Goal: Task Accomplishment & Management: Manage account settings

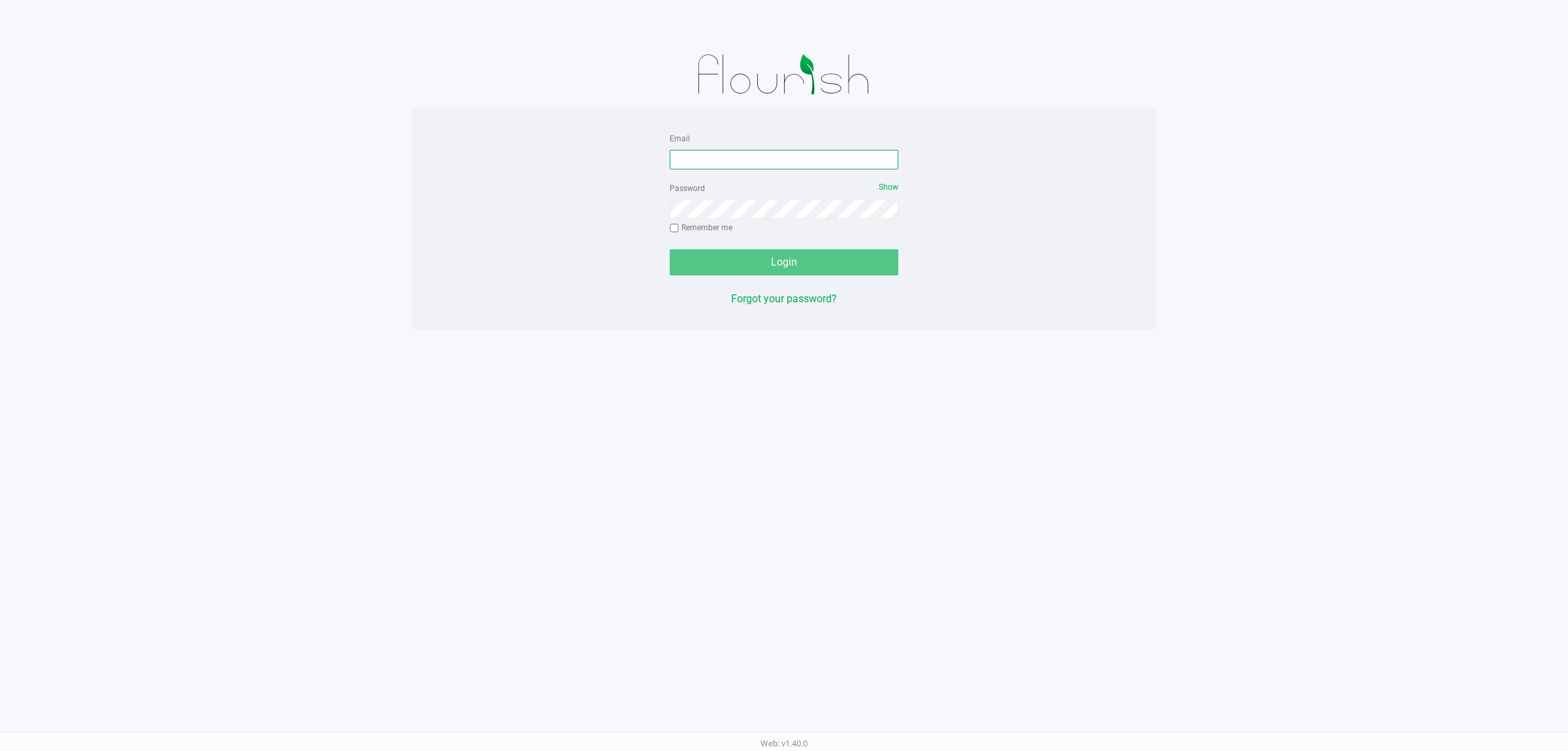
click at [722, 158] on input "Email" at bounding box center [784, 159] width 229 height 20
type input "[EMAIL_ADDRESS][DOMAIN_NAME]"
click at [670, 249] on button "Login" at bounding box center [784, 262] width 229 height 26
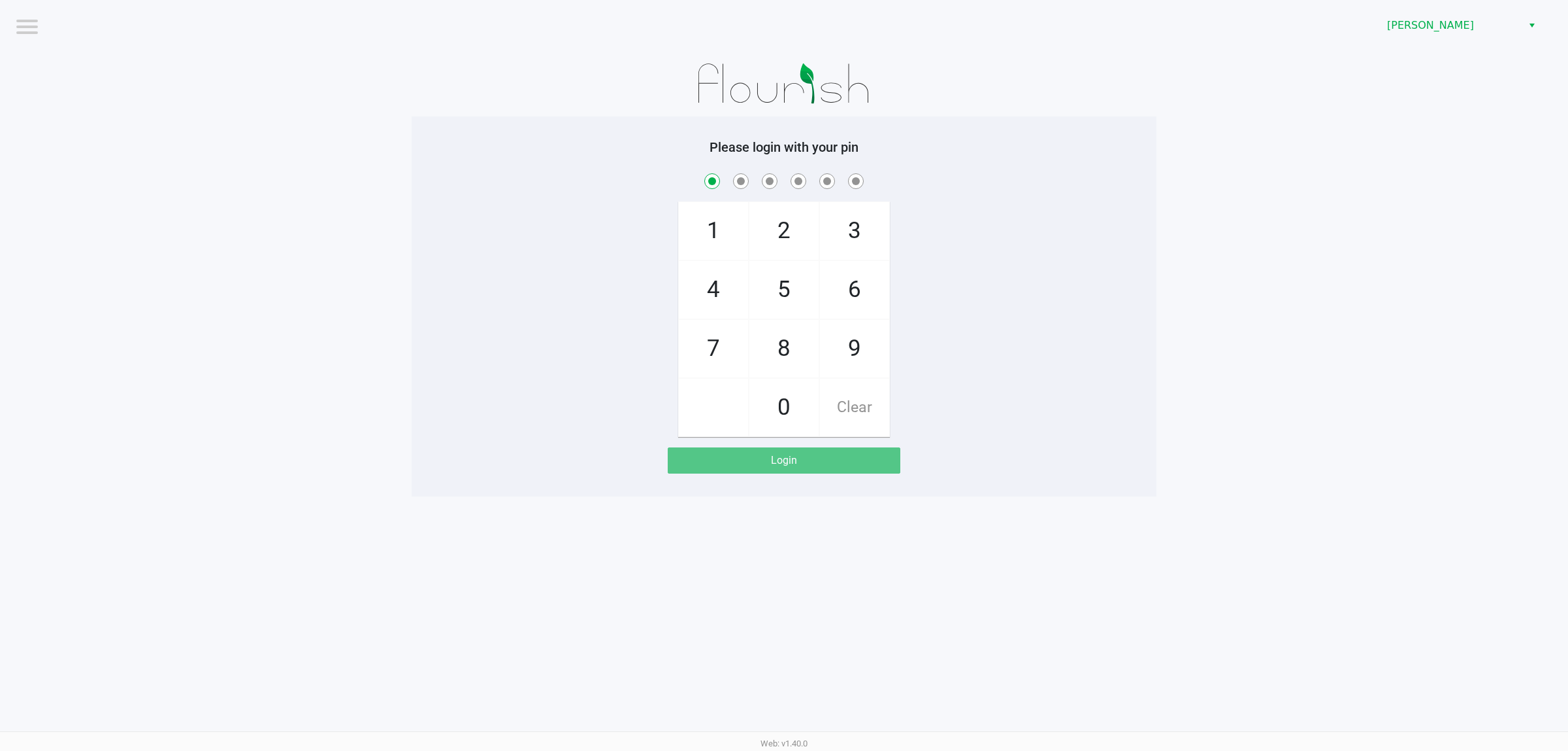
checkbox input "true"
checkbox input "false"
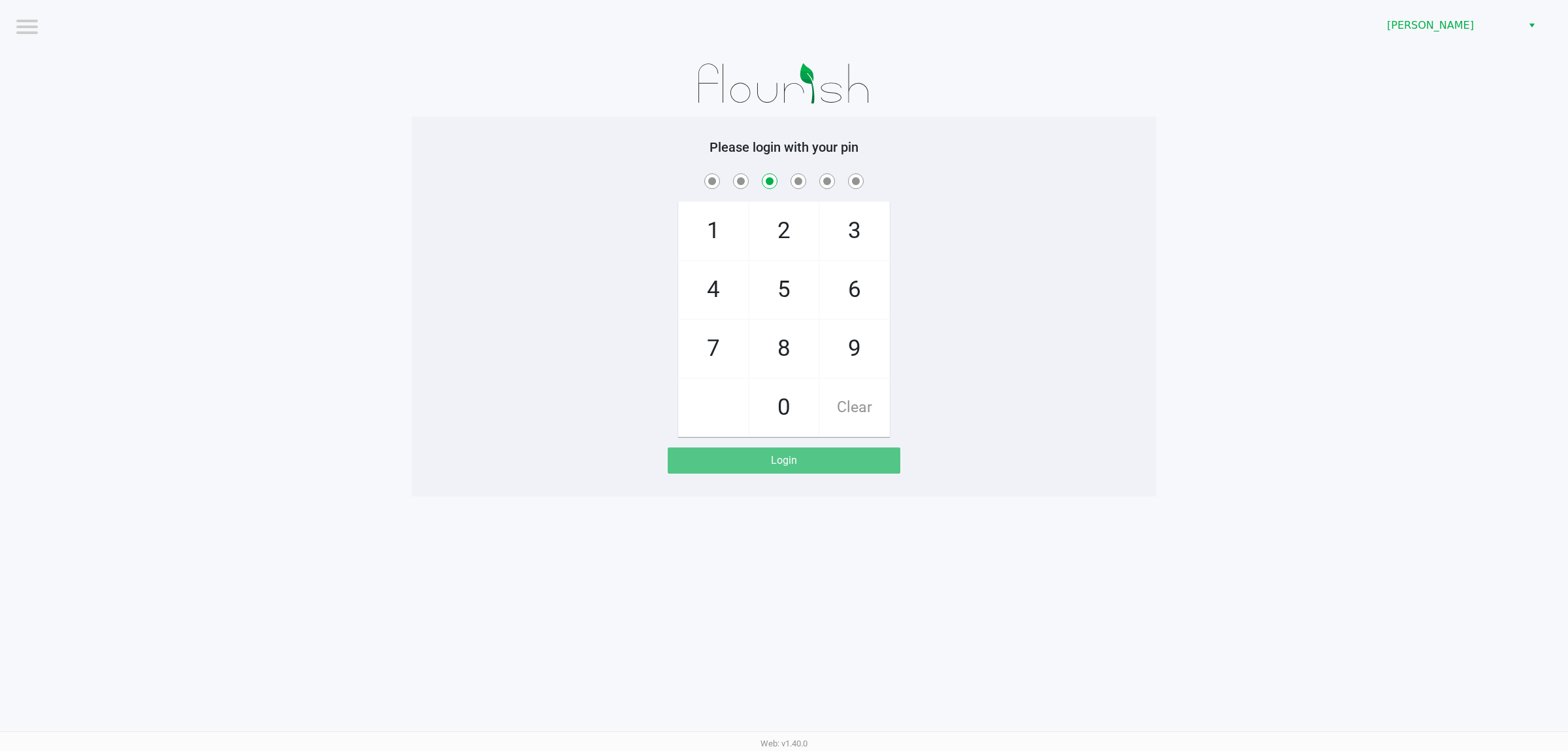
checkbox input "false"
checkbox input "true"
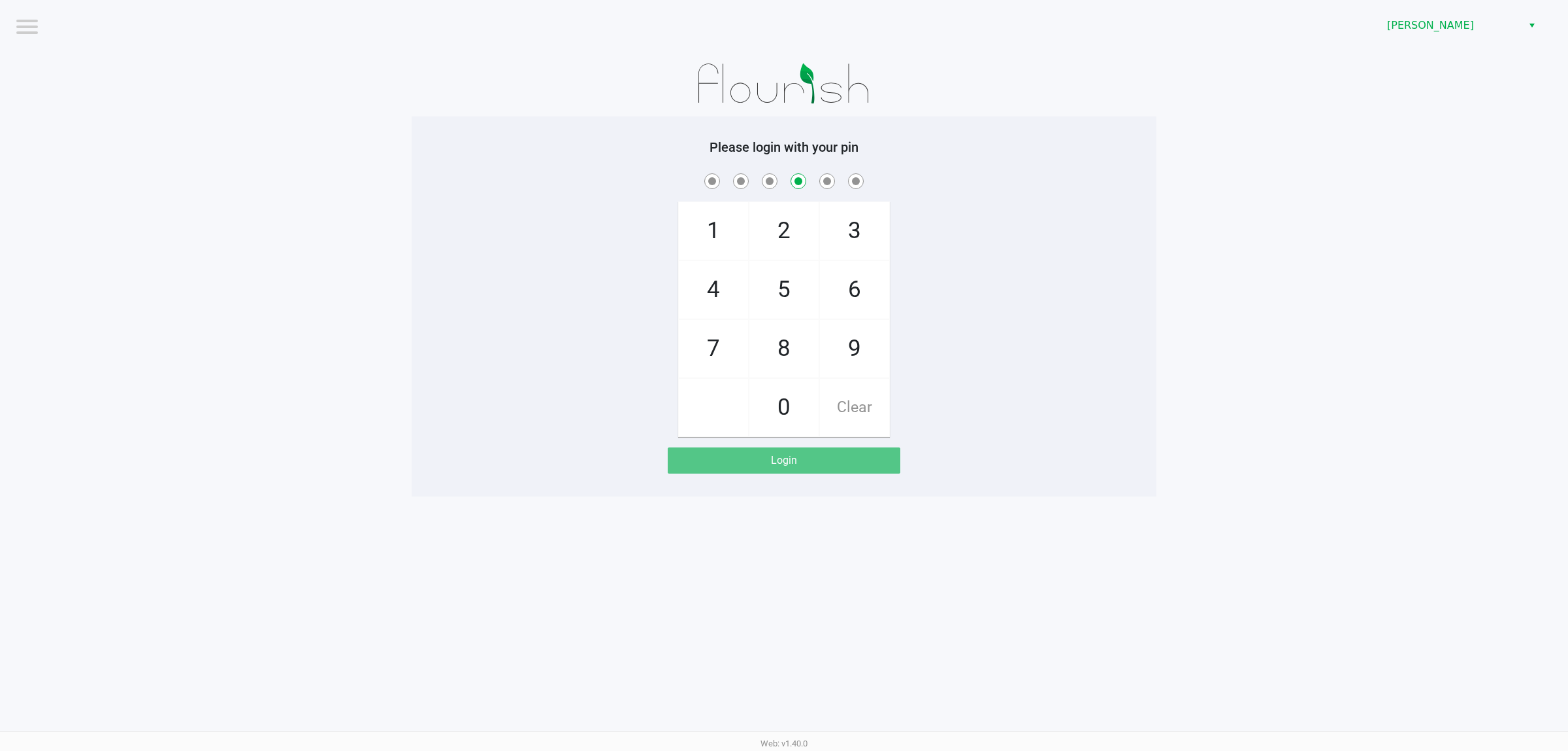
checkbox input "false"
checkbox input "true"
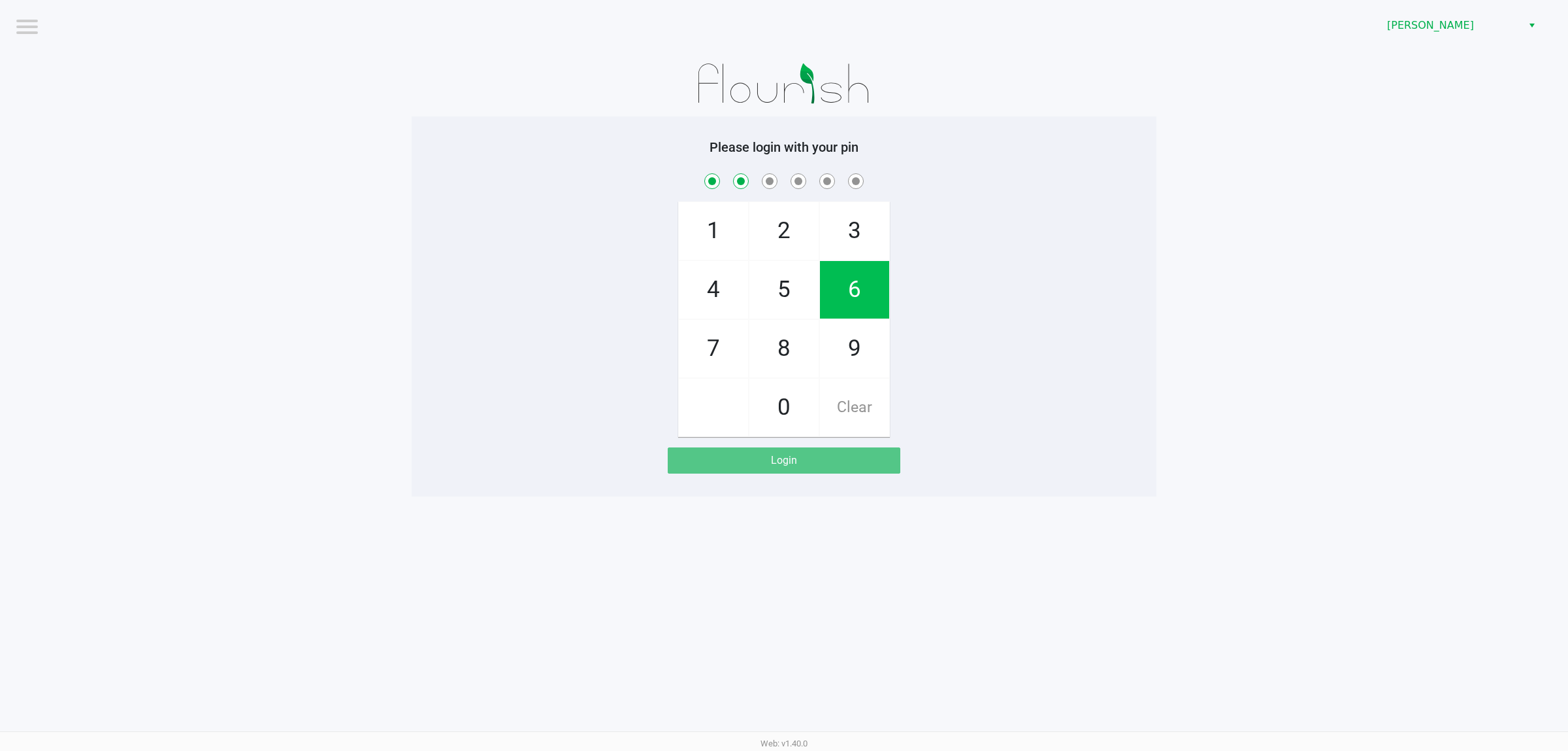
checkbox input "true"
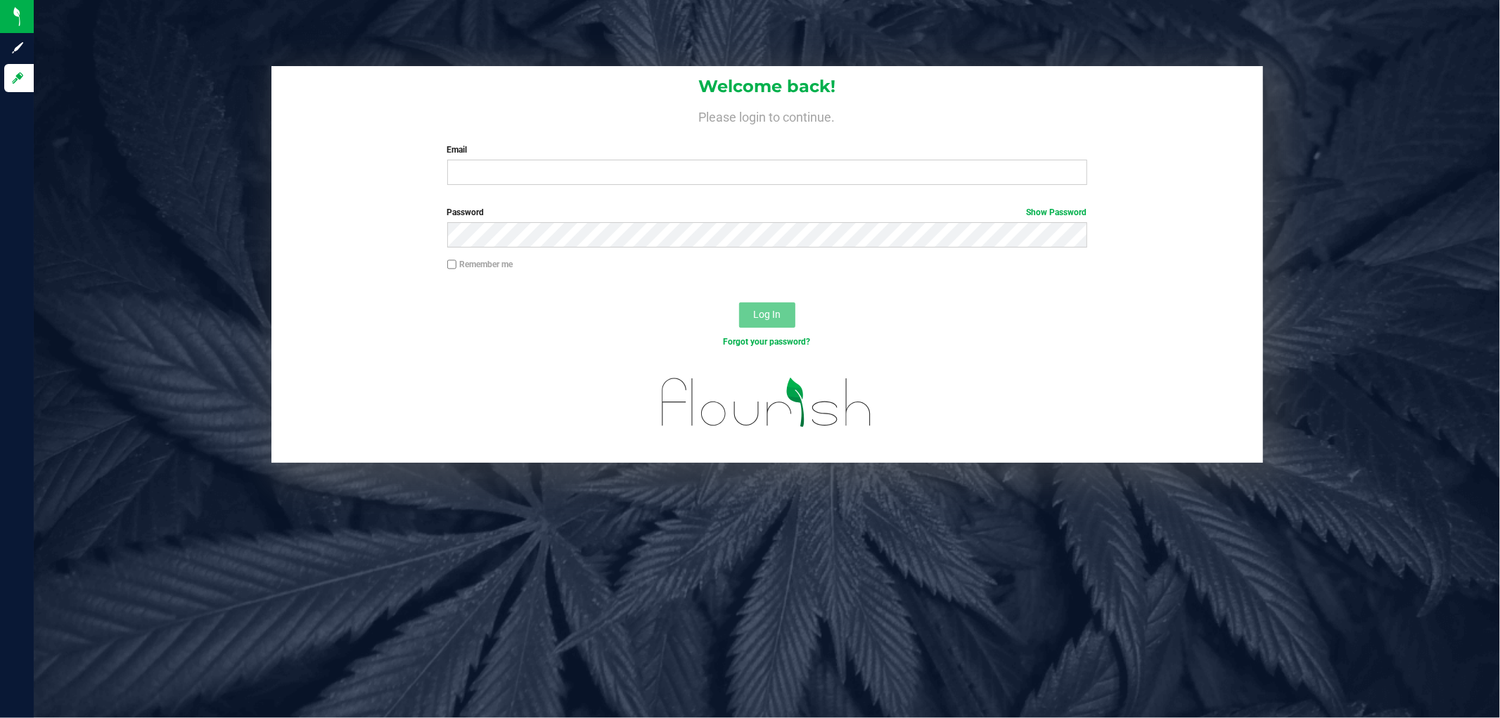
click at [558, 173] on input "Email" at bounding box center [767, 172] width 640 height 25
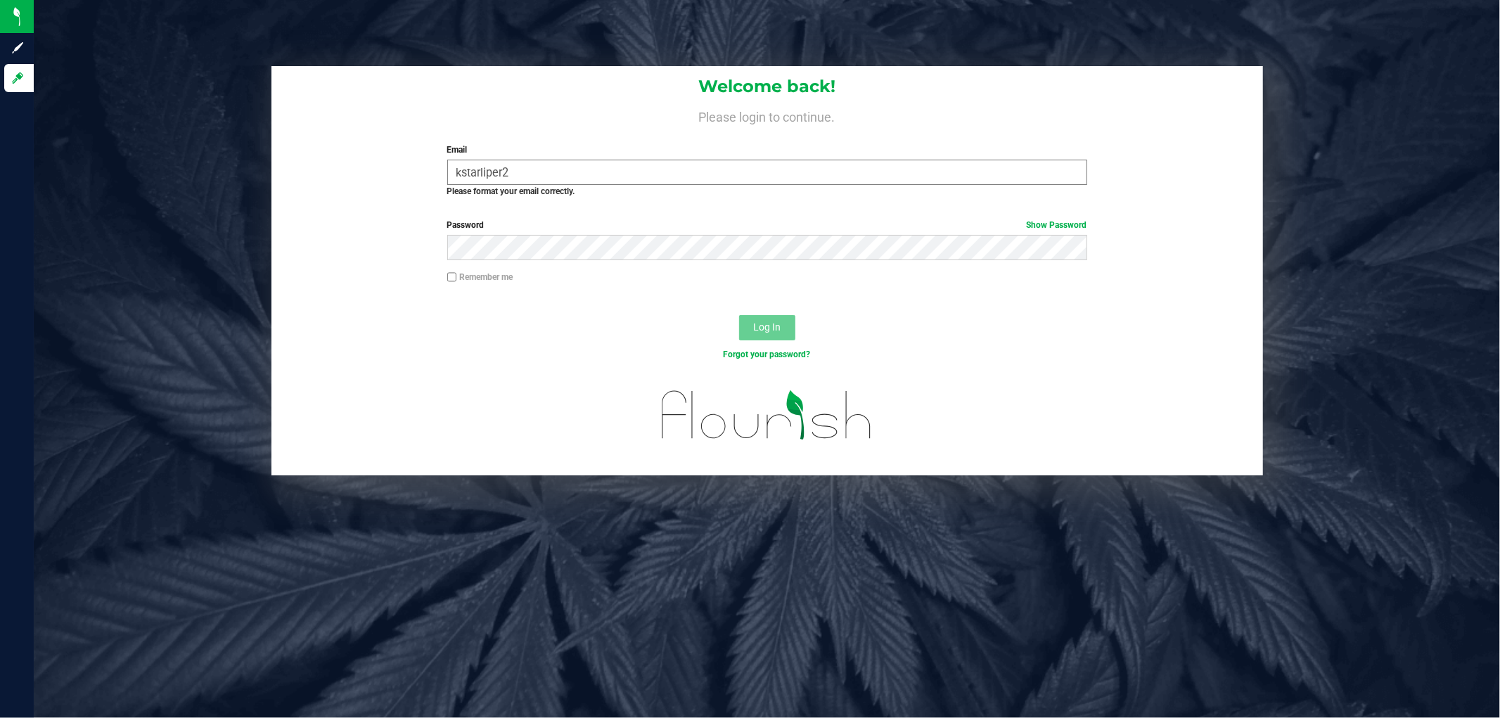
drag, startPoint x: 0, startPoint y: 0, endPoint x: 803, endPoint y: 165, distance: 819.4
click at [805, 165] on input "kstarliper2" at bounding box center [767, 172] width 640 height 25
click at [789, 172] on input "kstarliper2" at bounding box center [767, 172] width 640 height 25
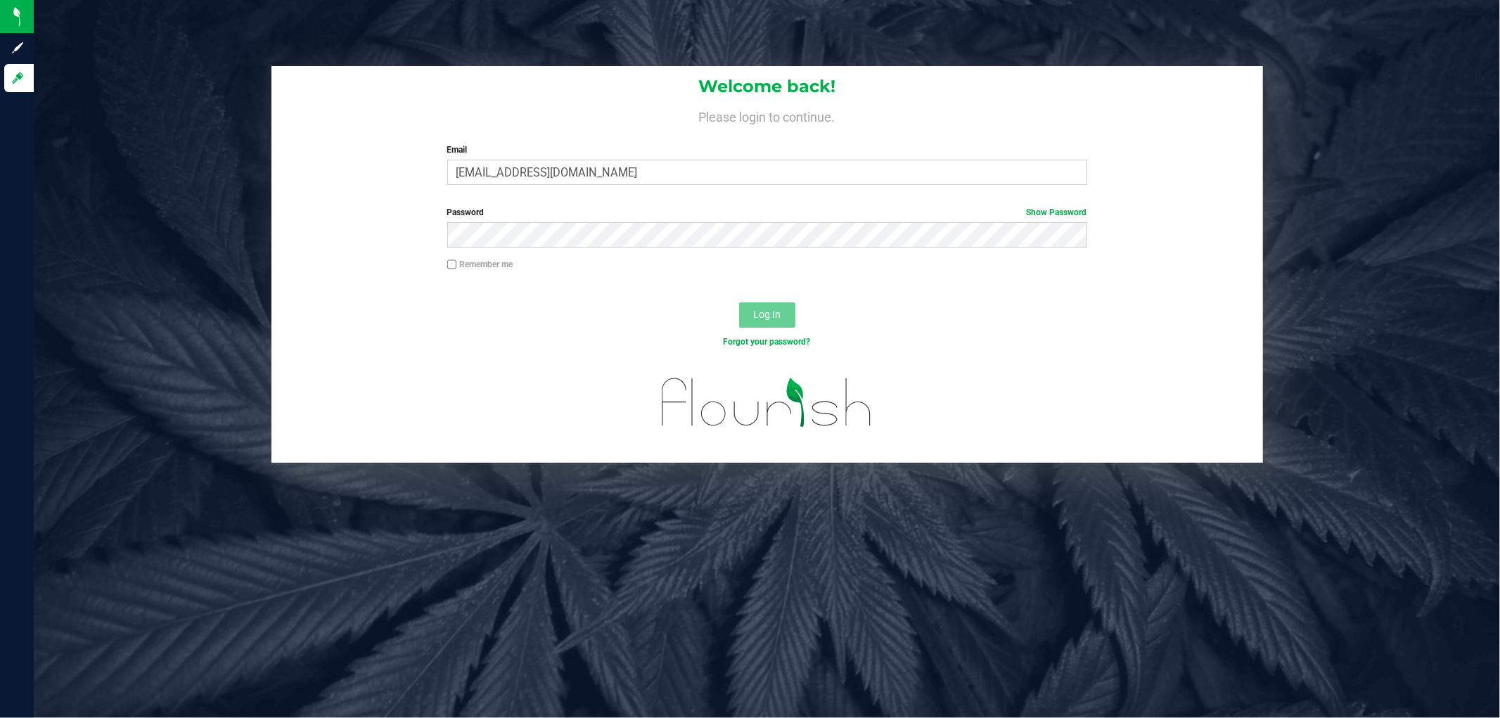
type input "[EMAIL_ADDRESS][DOMAIN_NAME]"
click at [739, 302] on button "Log In" at bounding box center [767, 314] width 56 height 25
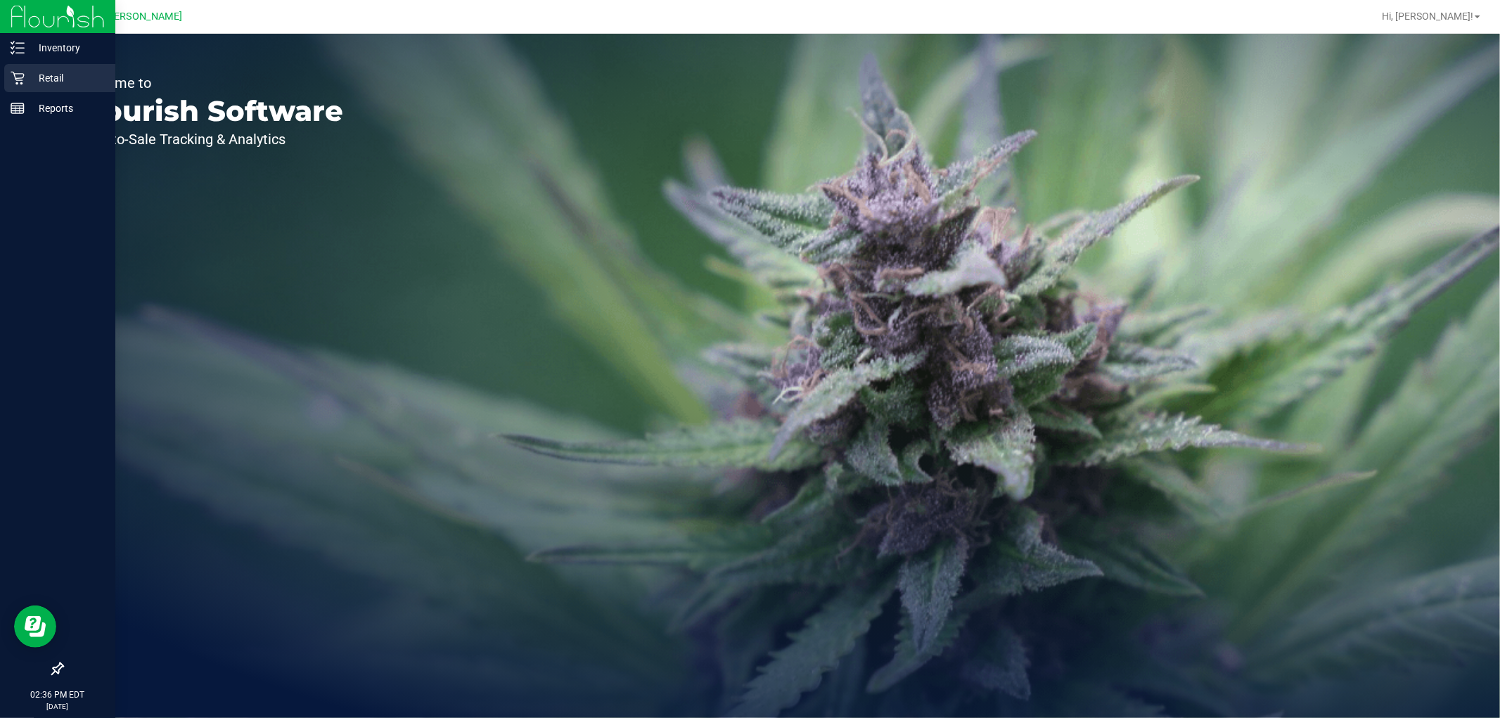
click at [23, 72] on icon at bounding box center [18, 78] width 14 height 14
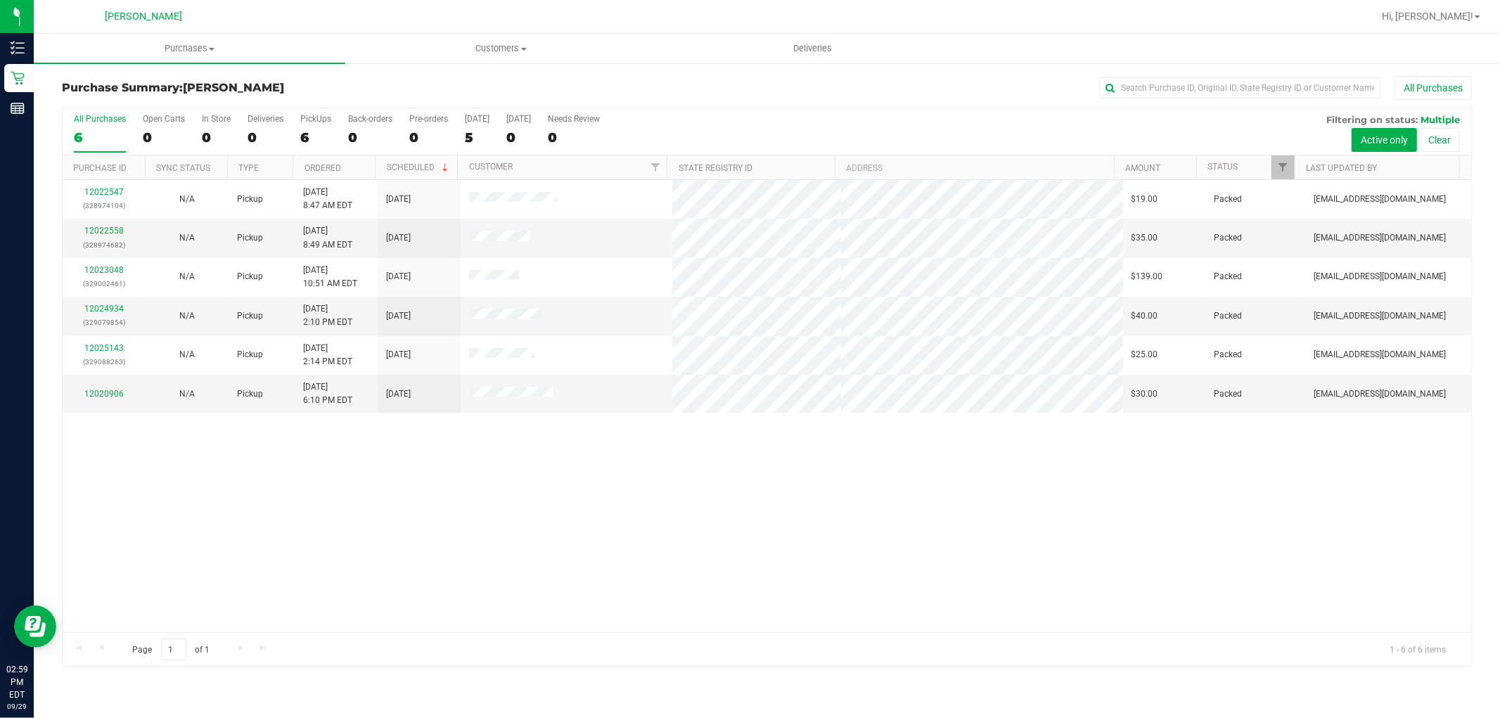
click at [571, 593] on div "12022547 (328974104) N/A Pickup [DATE] 8:47 AM EDT 9/29/2025 $19.00 Packed [EMA…" at bounding box center [767, 406] width 1409 height 452
drag, startPoint x: 751, startPoint y: 0, endPoint x: 861, endPoint y: 531, distance: 542.3
click at [861, 531] on div "12022547 (328974104) N/A Pickup [DATE] 8:47 AM EDT 9/29/2025 $19.00 Packed [EMA…" at bounding box center [767, 406] width 1409 height 452
click at [115, 389] on link "12025711" at bounding box center [103, 387] width 39 height 10
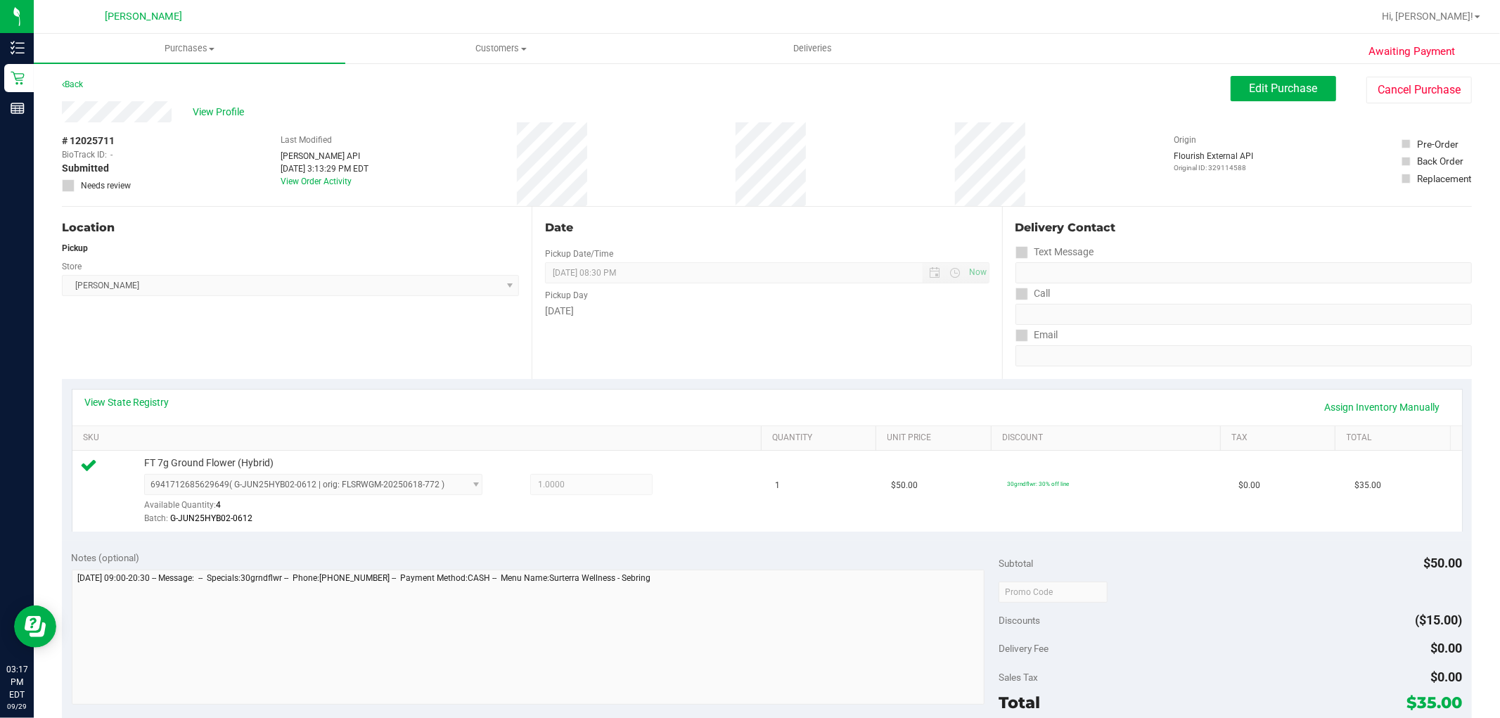
scroll to position [234, 0]
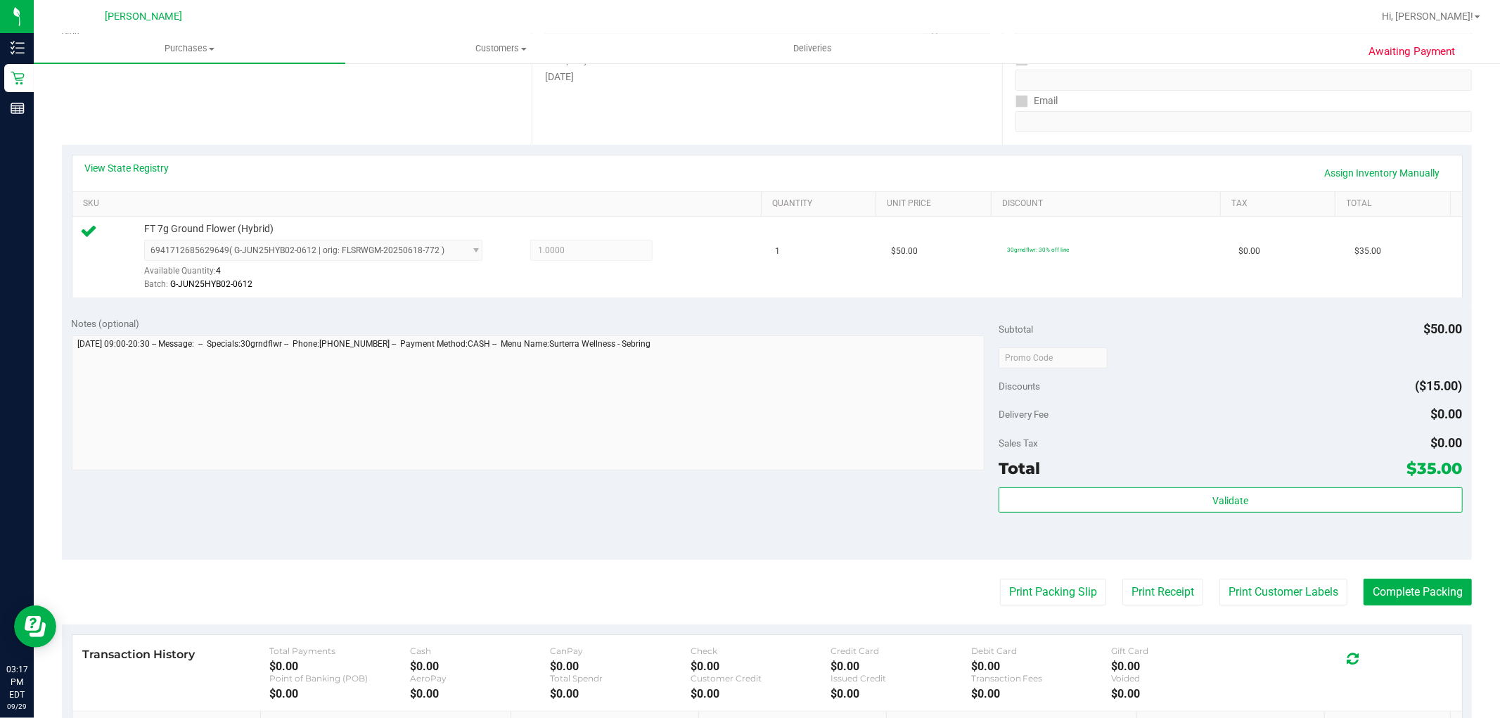
click at [1239, 514] on div "Validate" at bounding box center [1231, 500] width 464 height 27
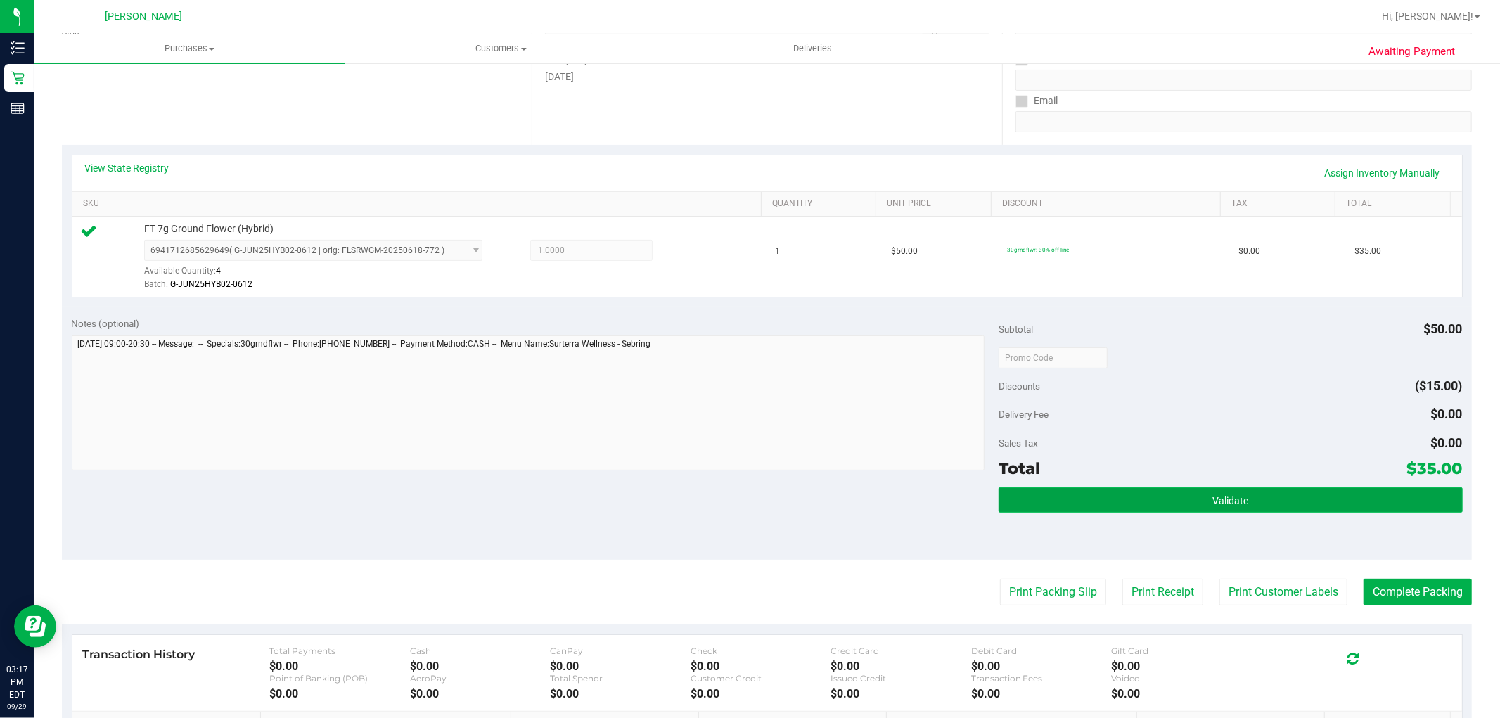
click at [1235, 502] on span "Validate" at bounding box center [1231, 500] width 36 height 11
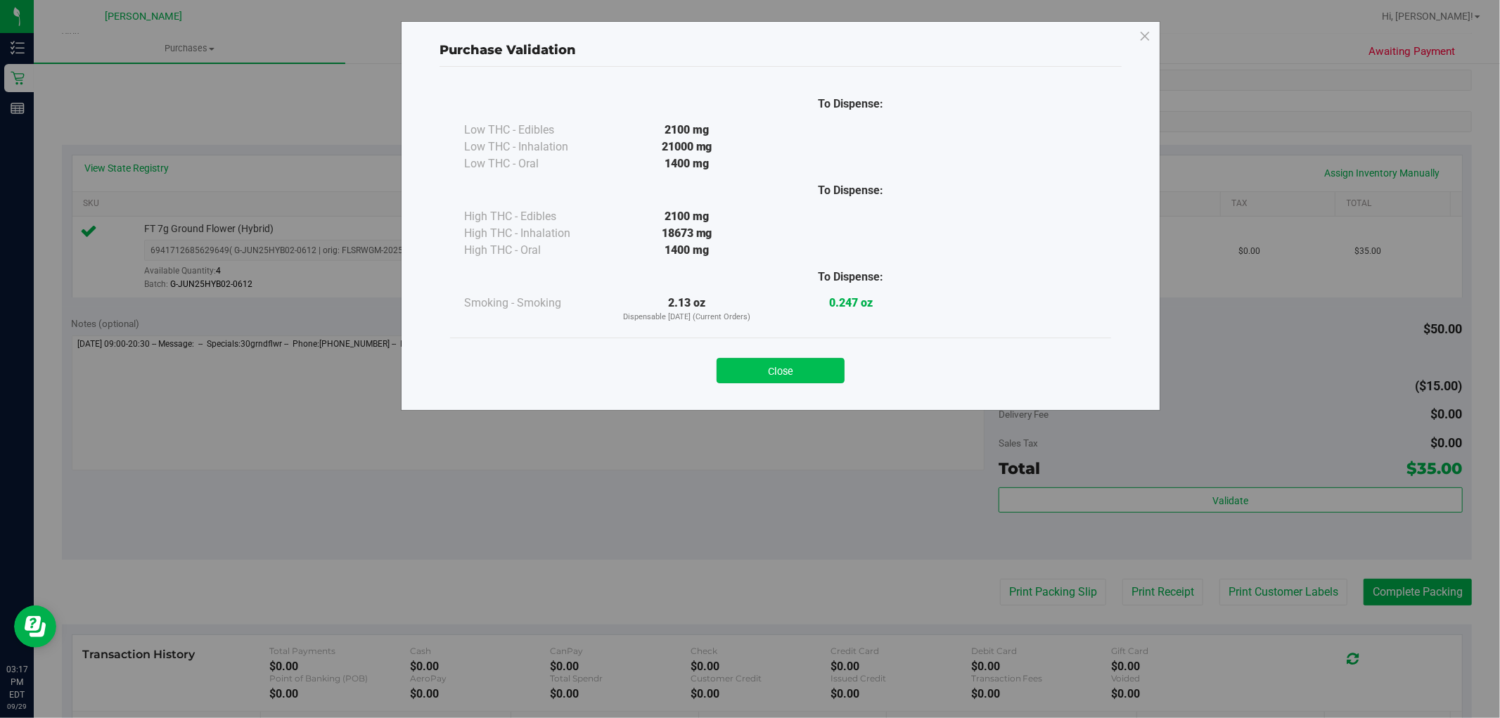
click at [801, 371] on button "Close" at bounding box center [781, 370] width 128 height 25
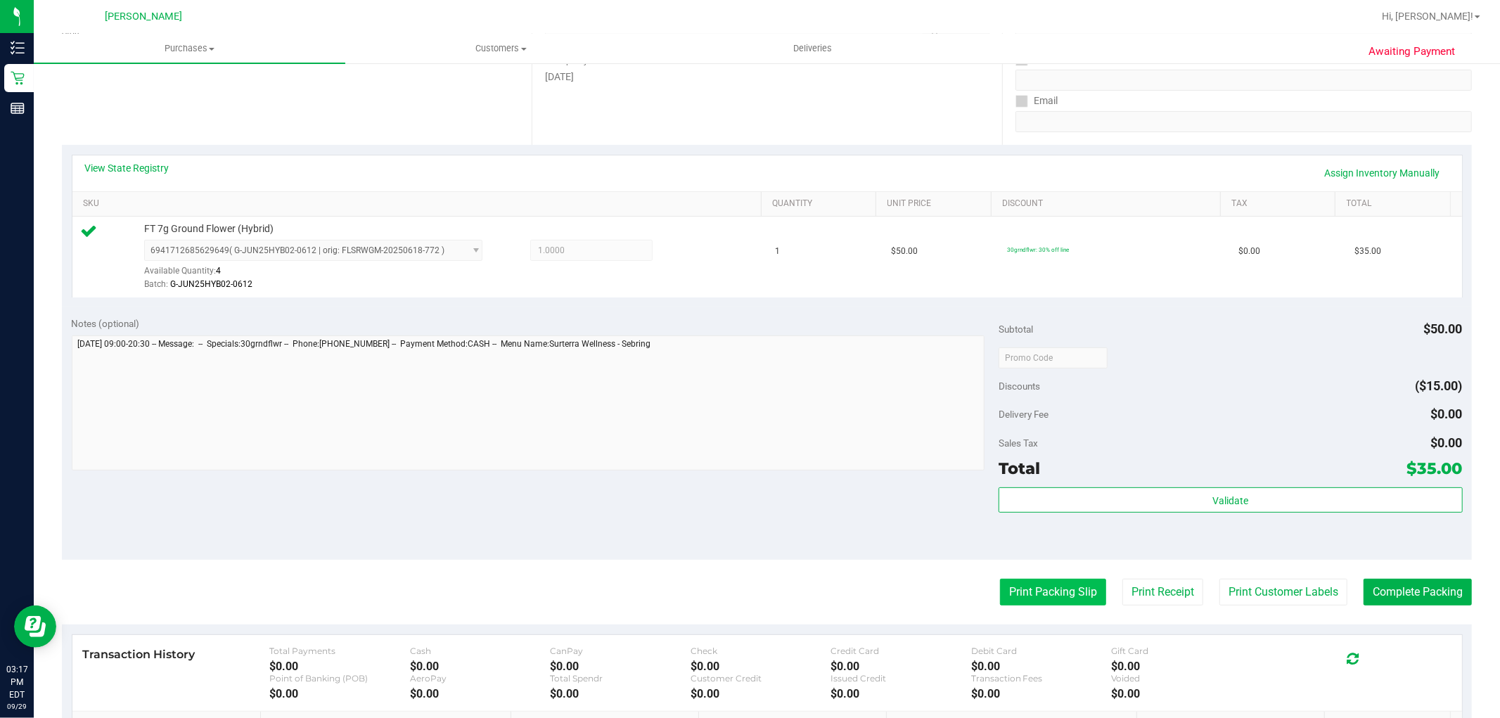
click at [1051, 597] on button "Print Packing Slip" at bounding box center [1053, 592] width 106 height 27
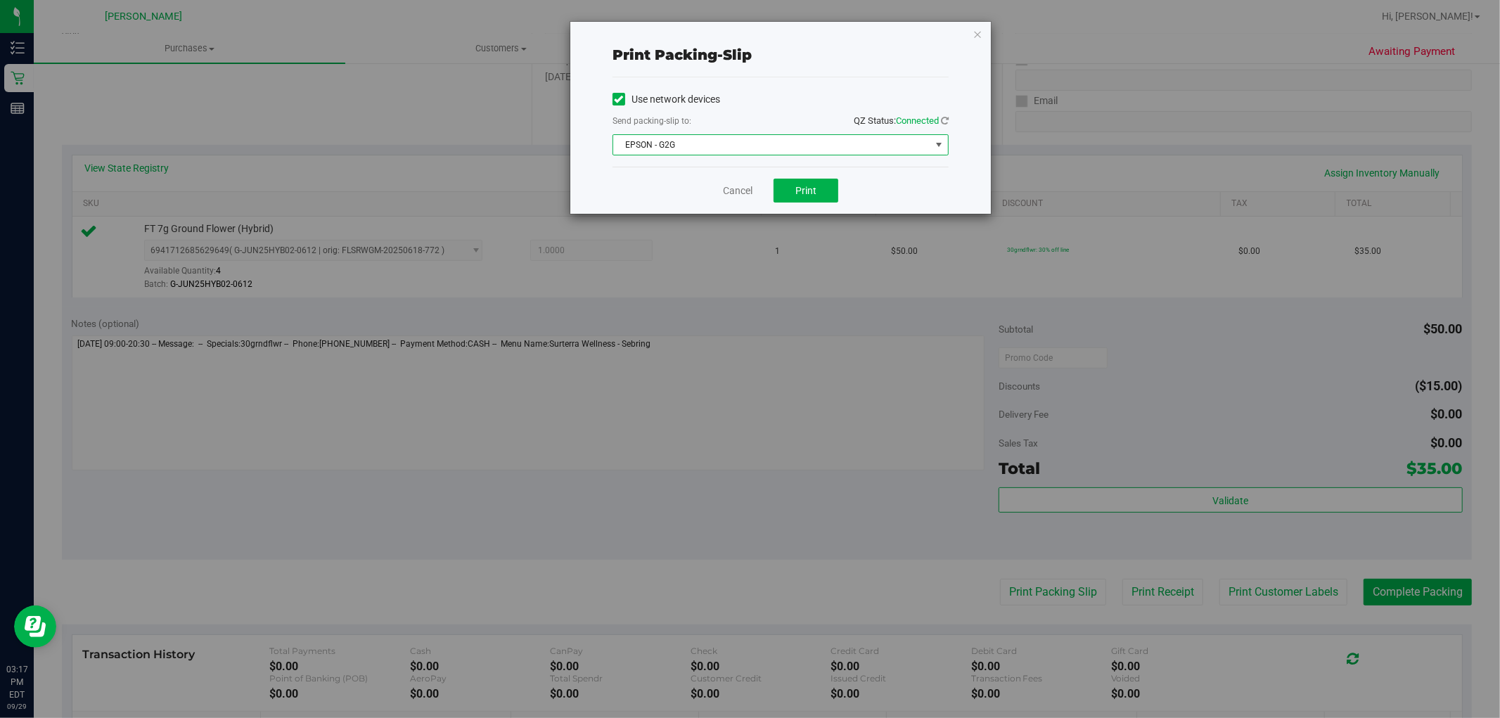
click at [841, 136] on span "EPSON - G2G" at bounding box center [771, 145] width 317 height 20
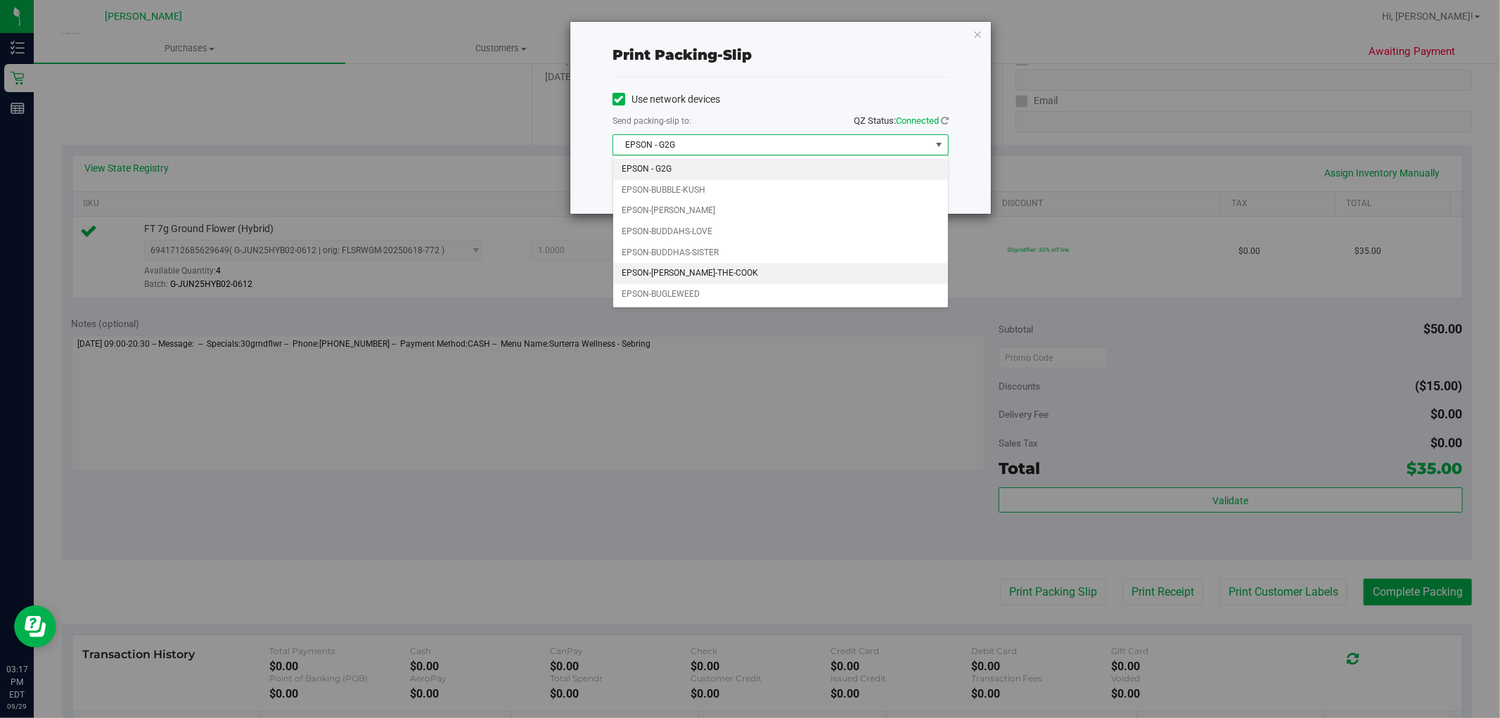
click at [704, 275] on li "EPSON-[PERSON_NAME]-THE-COOK" at bounding box center [780, 273] width 335 height 21
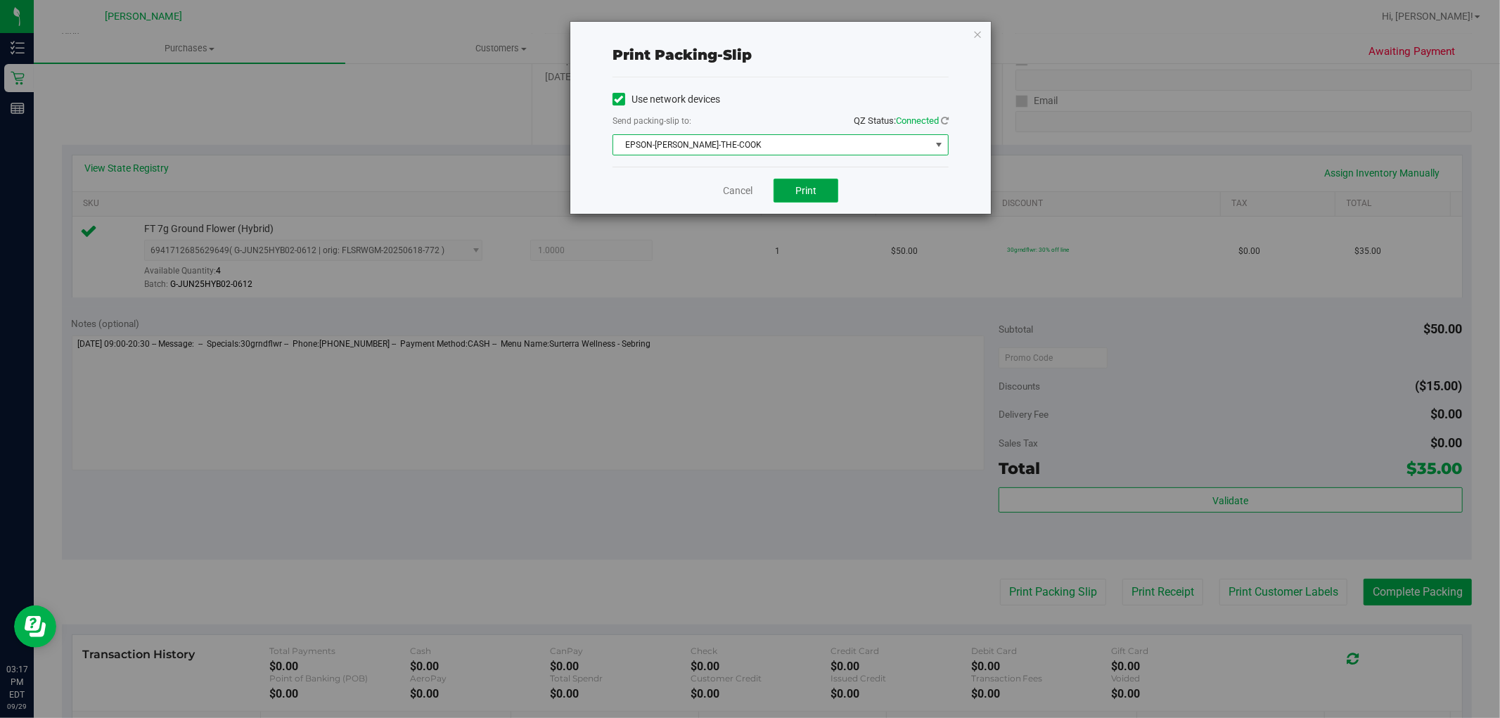
click at [802, 194] on span "Print" at bounding box center [806, 190] width 21 height 11
click at [737, 190] on link "Cancel" at bounding box center [738, 191] width 30 height 15
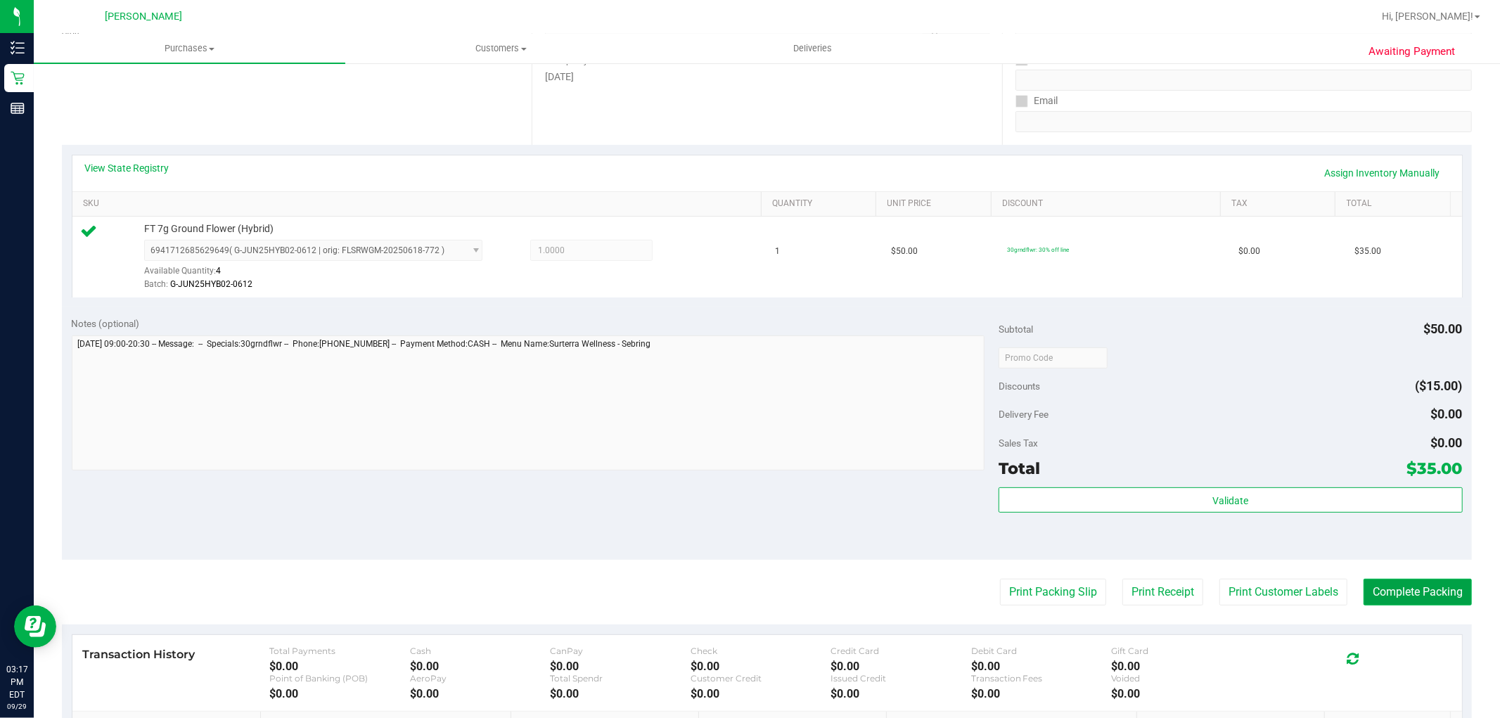
click at [1398, 598] on button "Complete Packing" at bounding box center [1418, 592] width 108 height 27
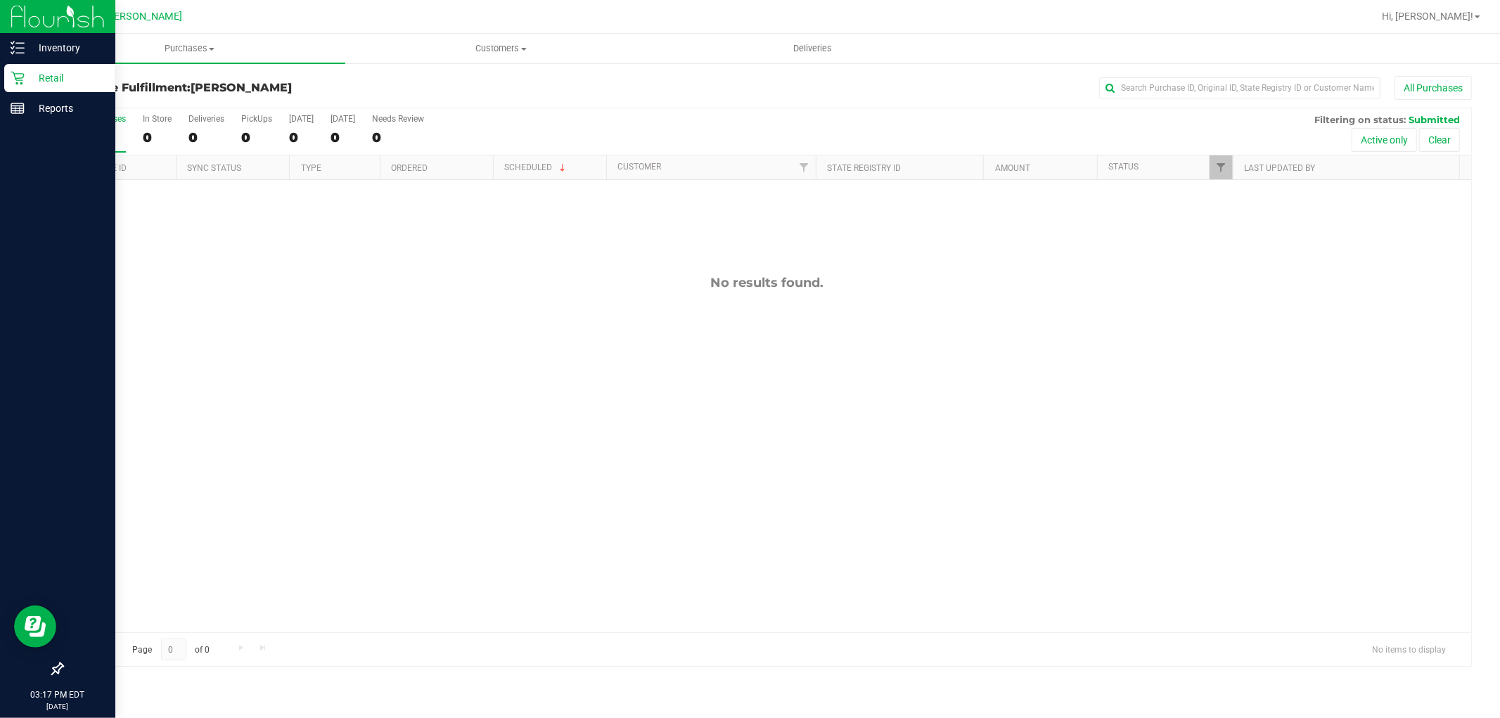
click at [22, 73] on icon at bounding box center [17, 78] width 13 height 13
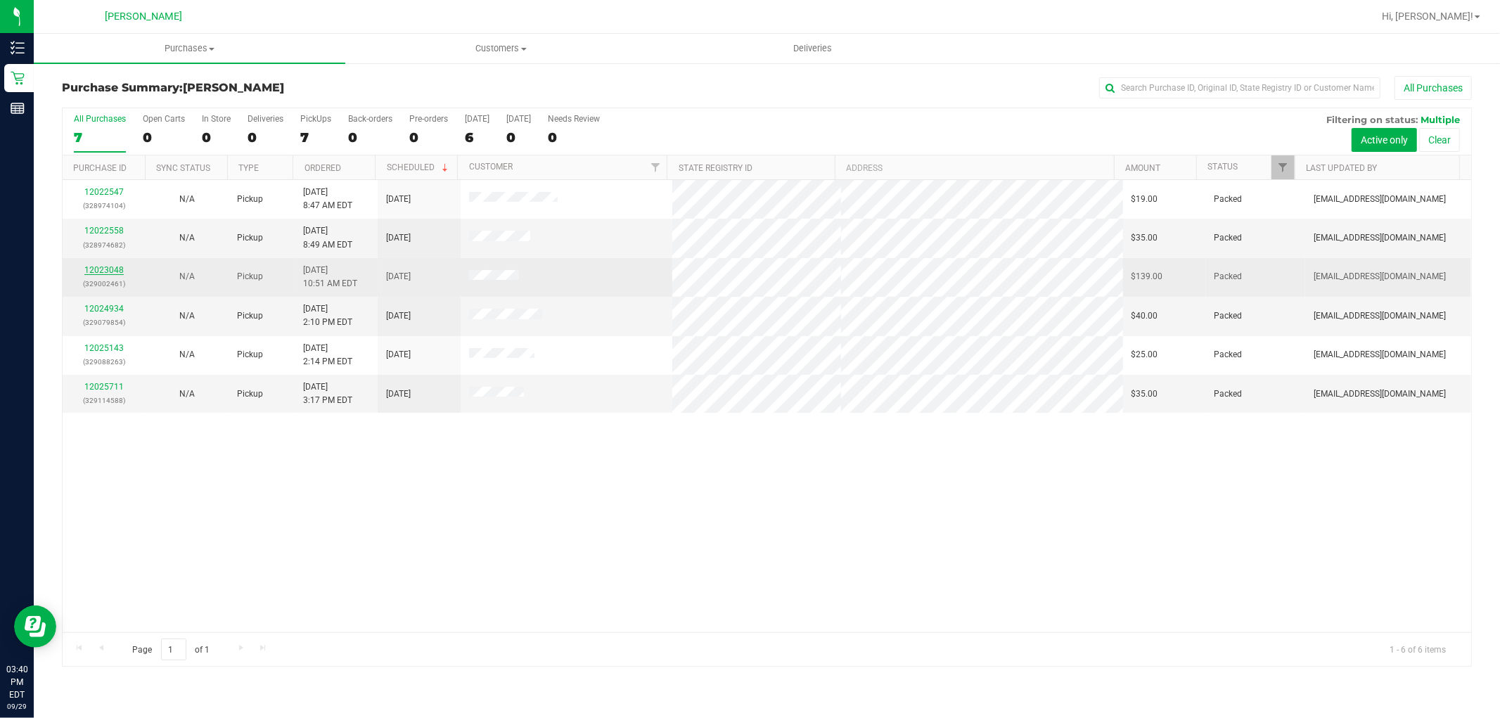
click at [93, 270] on link "12023048" at bounding box center [103, 270] width 39 height 10
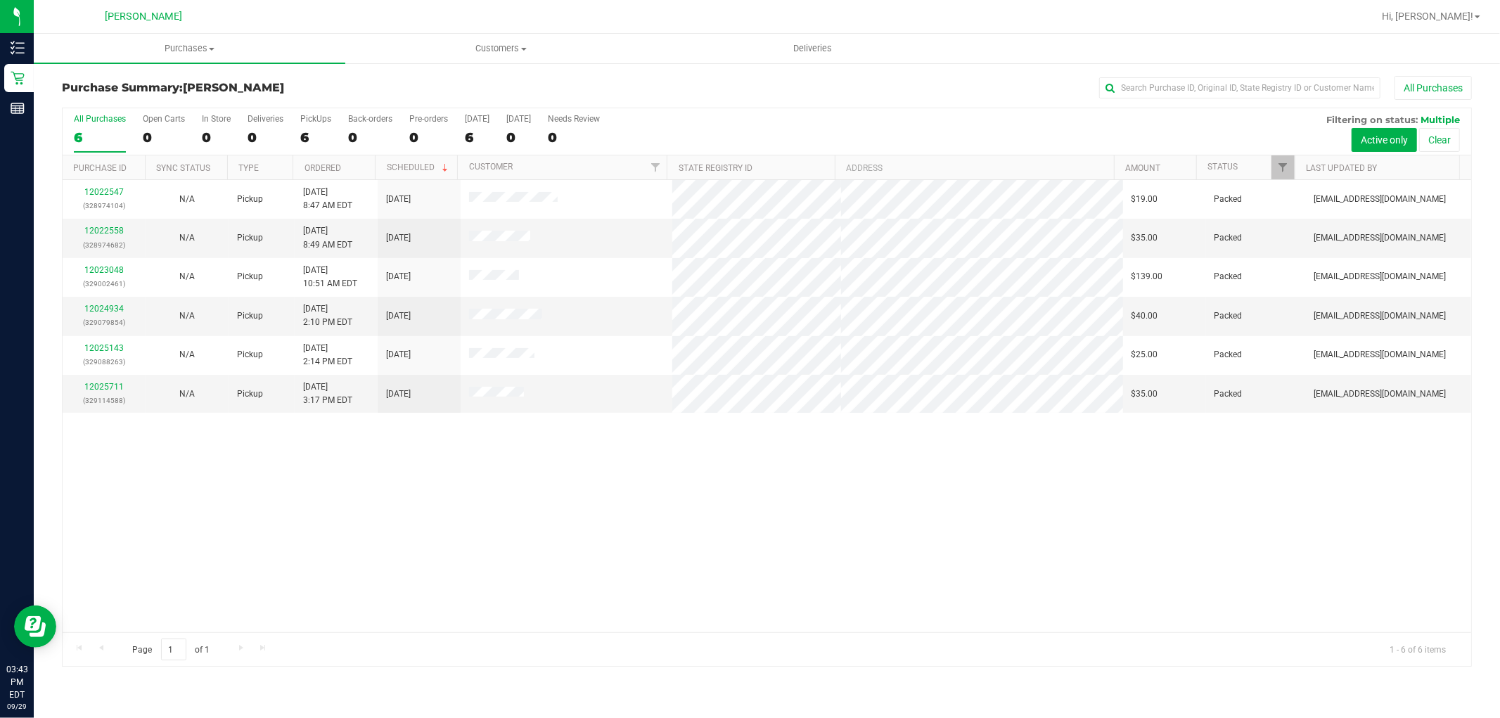
click at [653, 497] on div "12022547 (328974104) N/A Pickup [DATE] 8:47 AM EDT 9/29/2025 $19.00 Packed [EMA…" at bounding box center [767, 406] width 1409 height 452
click at [1197, 716] on div "Purchases Summary of purchases Fulfillment All purchases Customers All customer…" at bounding box center [767, 376] width 1467 height 684
click at [610, 496] on div "12022547 (328974104) N/A Pickup [DATE] 8:47 AM EDT 9/29/2025 $19.00 Packed [EMA…" at bounding box center [767, 406] width 1409 height 452
